Goal: Use online tool/utility: Utilize a website feature to perform a specific function

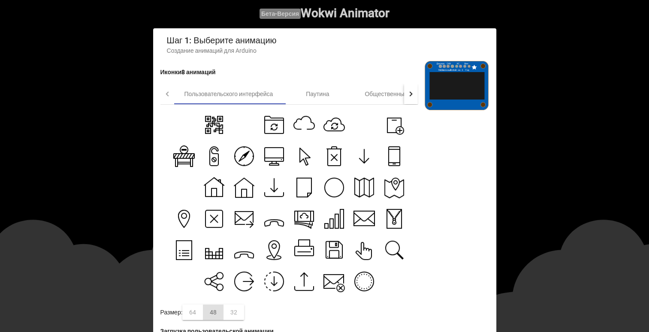
scroll to position [43, 0]
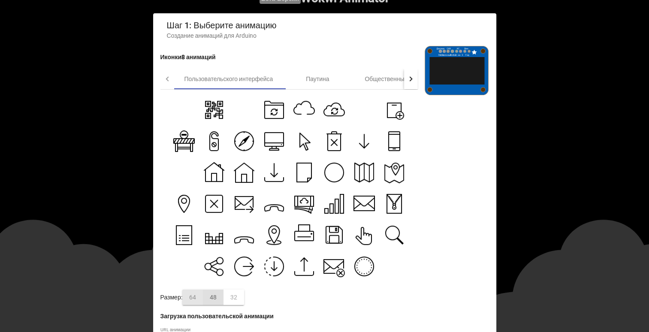
click at [196, 295] on div "64" at bounding box center [192, 296] width 21 height 15
click at [383, 106] on icon at bounding box center [393, 109] width 21 height 21
click at [340, 107] on icon at bounding box center [333, 109] width 21 height 21
click at [333, 82] on div "Паутина" at bounding box center [317, 79] width 69 height 21
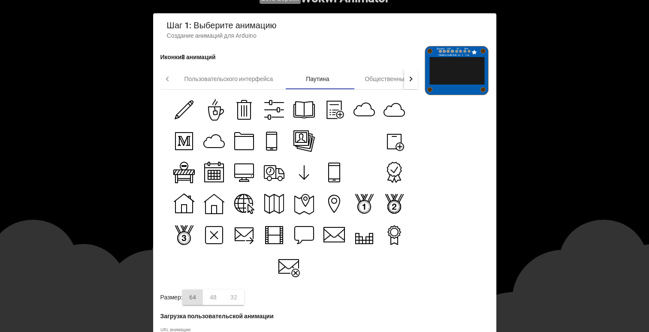
scroll to position [86, 0]
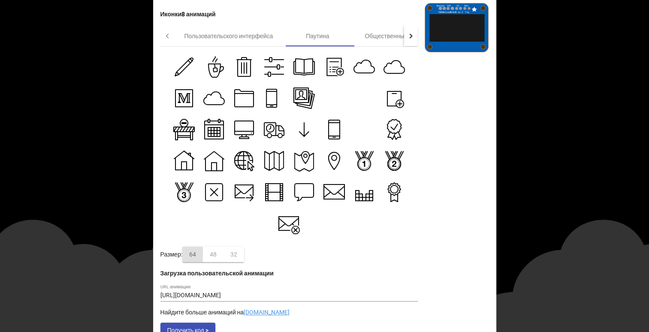
click at [416, 33] on div at bounding box center [411, 36] width 14 height 21
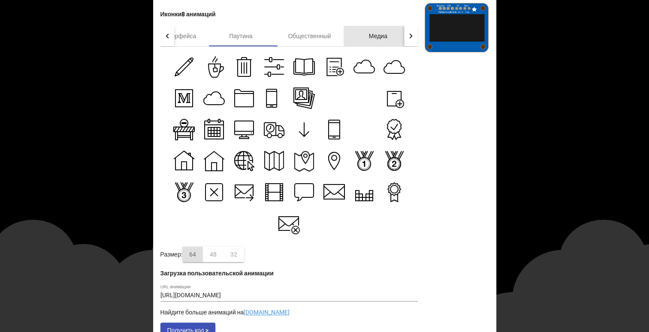
click at [371, 35] on font "Медиа" at bounding box center [378, 36] width 18 height 7
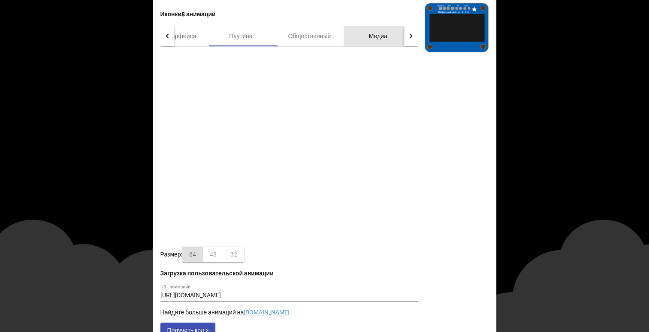
scroll to position [0, 0]
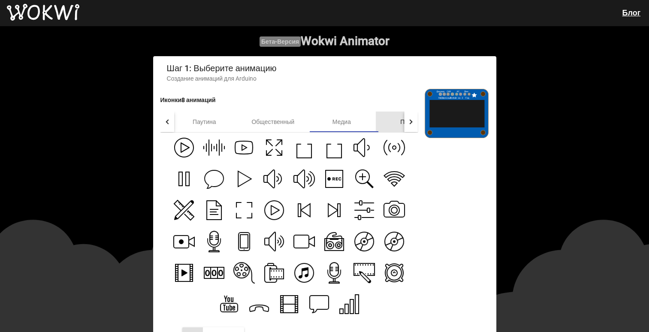
click at [391, 125] on div "Погода" at bounding box center [410, 121] width 69 height 21
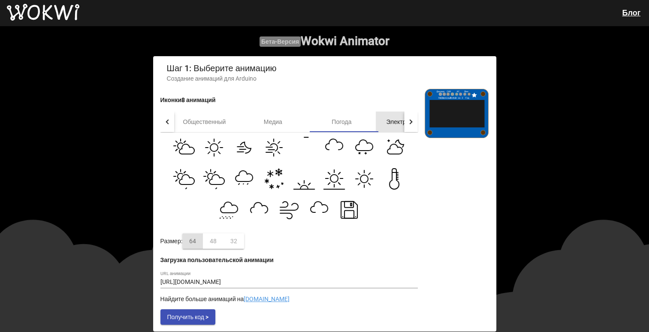
click at [385, 122] on div "Электронная коммерция" at bounding box center [420, 121] width 89 height 21
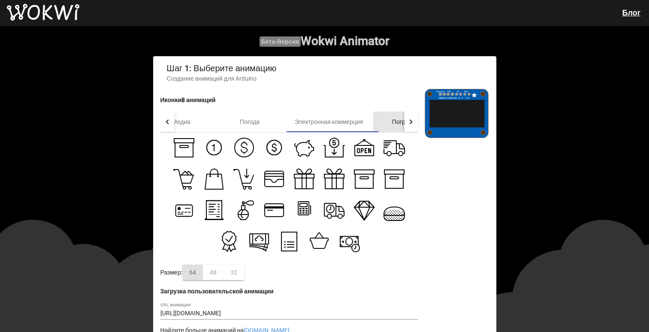
click at [389, 125] on div "Погрузчики" at bounding box center [407, 121] width 69 height 21
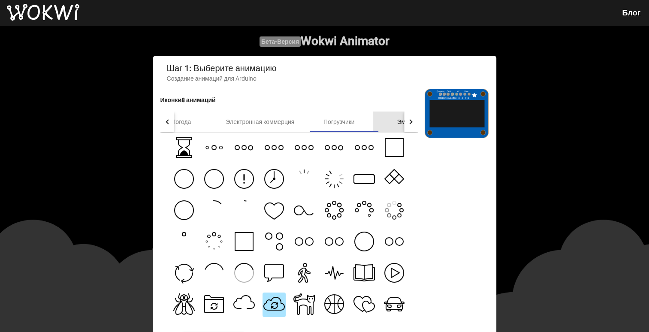
click at [389, 125] on div "Эмодзи" at bounding box center [407, 121] width 69 height 21
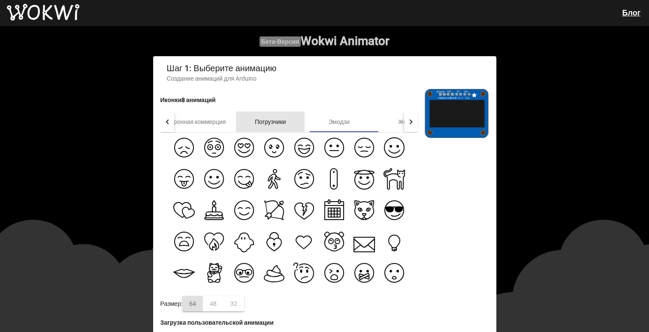
click at [298, 124] on div "Погрузчики" at bounding box center [270, 121] width 69 height 21
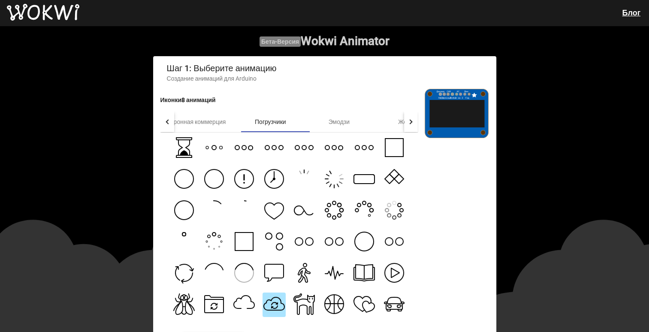
scroll to position [29, 0]
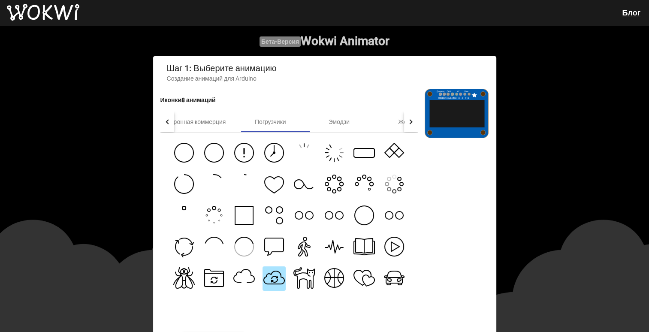
click at [189, 184] on icon at bounding box center [183, 183] width 19 height 19
click at [392, 180] on icon at bounding box center [394, 183] width 28 height 27
type input "[URL][DOMAIN_NAME]"
drag, startPoint x: 328, startPoint y: 188, endPoint x: 394, endPoint y: 192, distance: 66.6
click at [394, 192] on div at bounding box center [288, 228] width 257 height 193
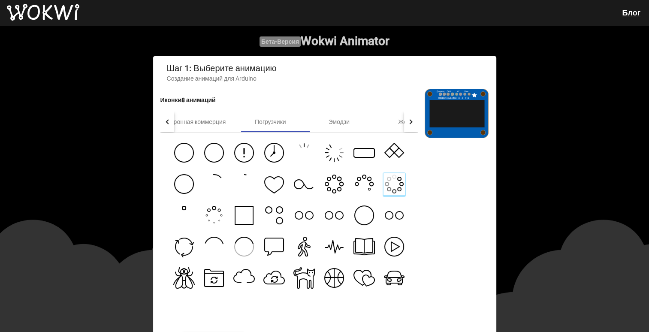
click at [384, 197] on button at bounding box center [393, 184] width 23 height 24
click at [164, 131] on div at bounding box center [167, 121] width 14 height 21
click at [272, 119] on div "Медиа" at bounding box center [273, 121] width 69 height 21
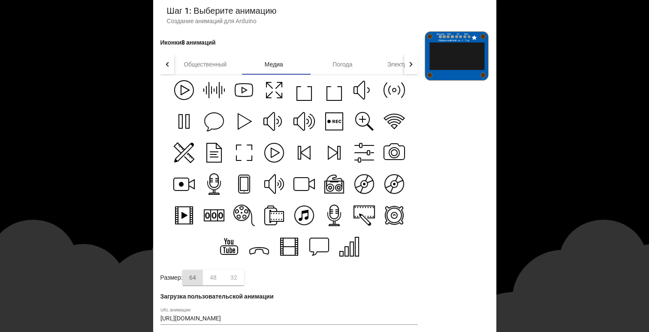
scroll to position [43, 0]
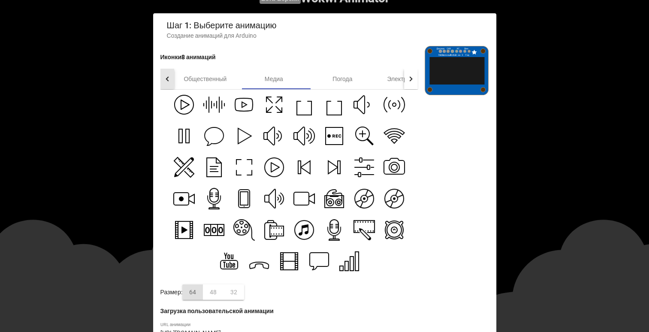
click at [170, 79] on div at bounding box center [167, 79] width 14 height 21
click at [168, 77] on div at bounding box center [167, 79] width 14 height 21
click at [218, 80] on font "Пользовательского интерфейса" at bounding box center [200, 78] width 89 height 7
